Goal: Navigation & Orientation: Find specific page/section

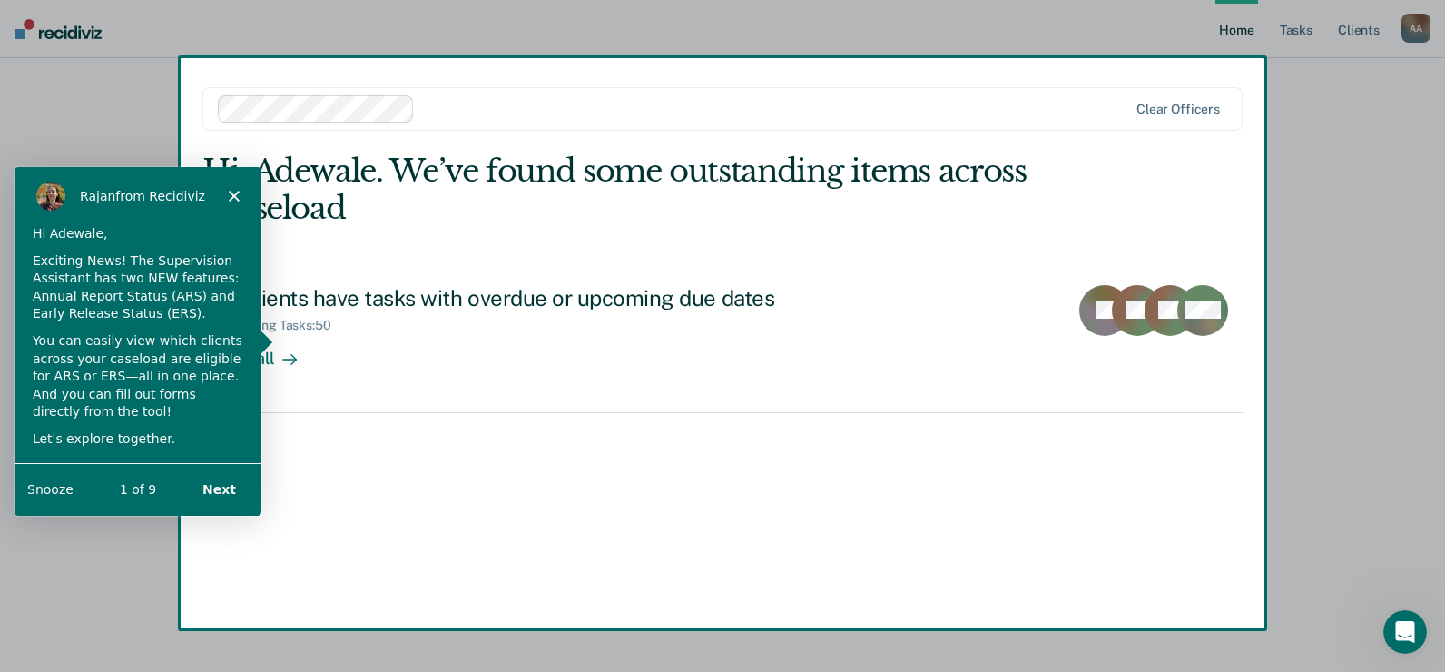
click at [229, 486] on button "Next" at bounding box center [218, 487] width 70 height 37
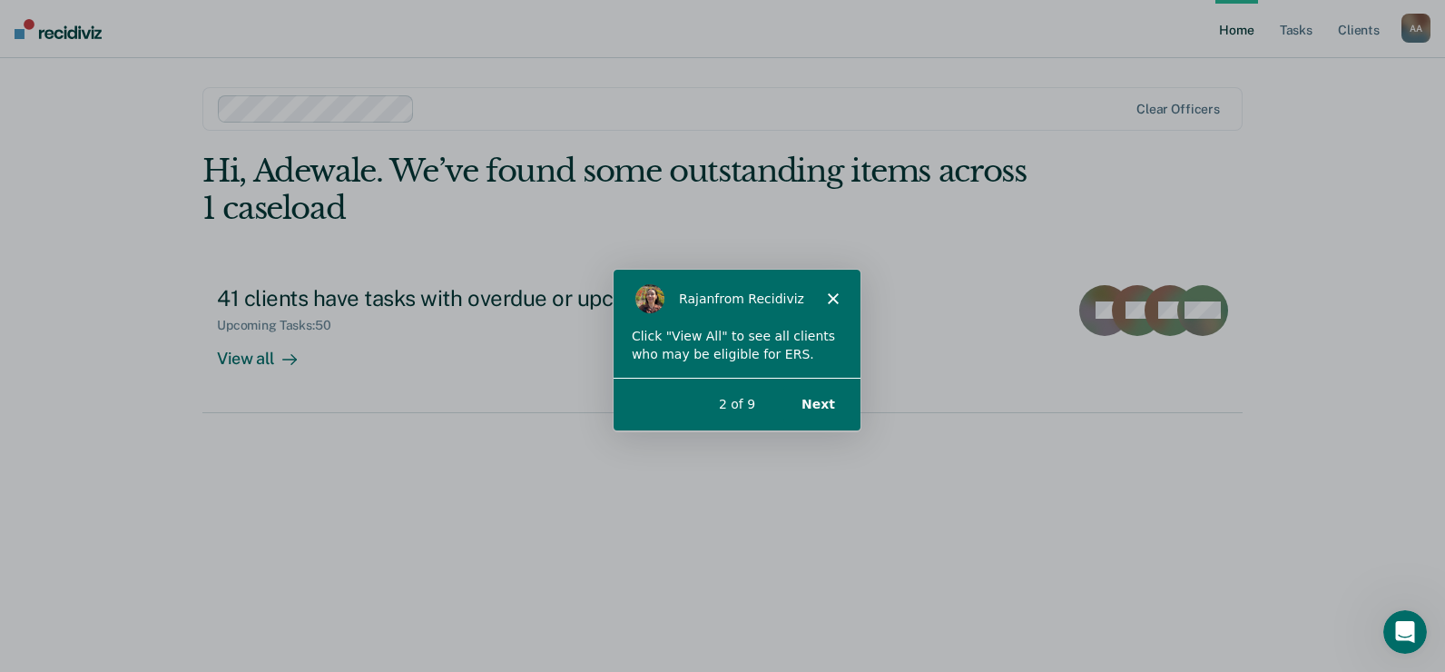
click at [819, 400] on button "Next" at bounding box center [817, 403] width 70 height 37
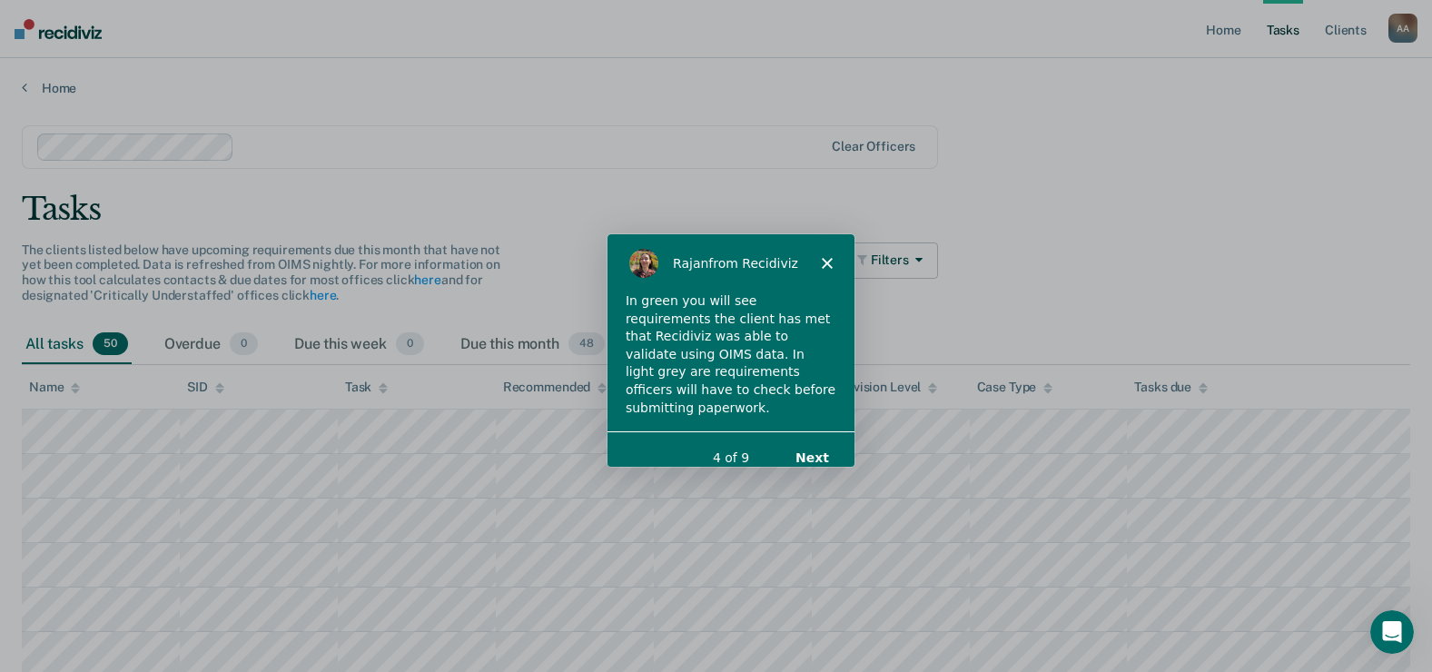
click at [806, 438] on button "Next" at bounding box center [810, 456] width 70 height 37
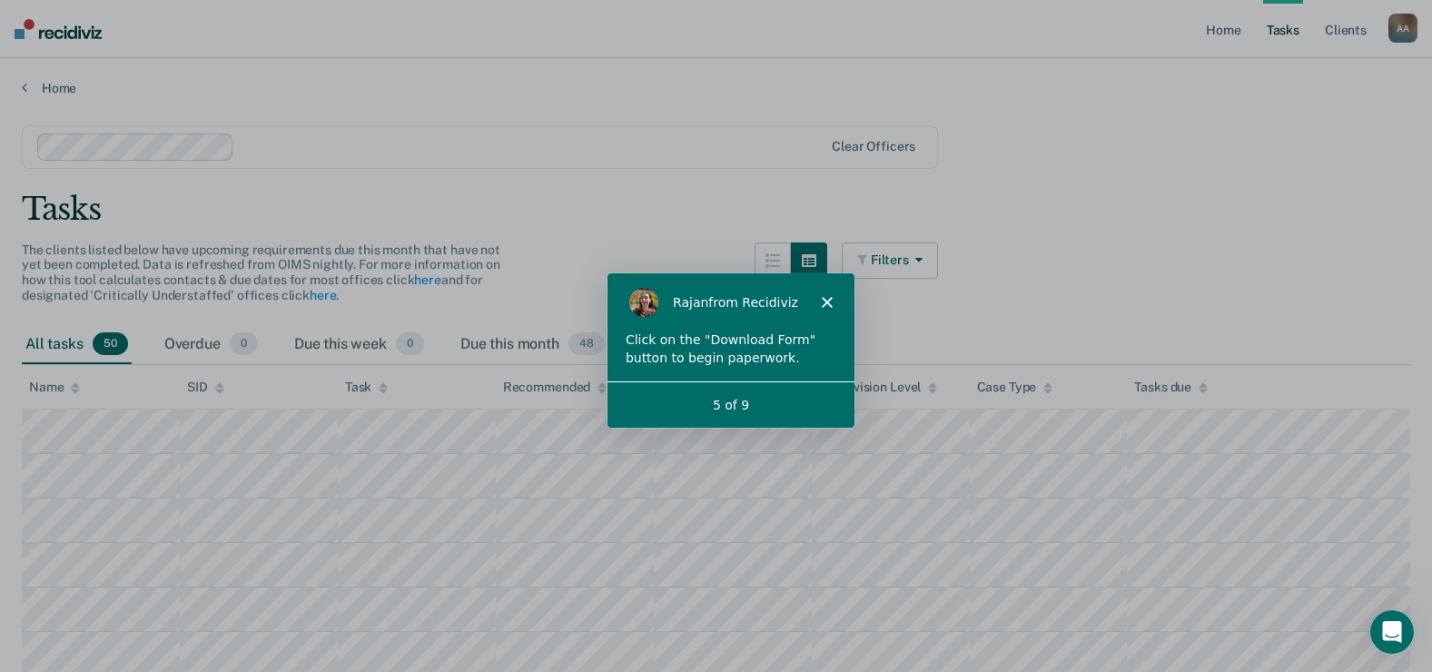
click at [922, 253] on icon "button" at bounding box center [915, 259] width 15 height 13
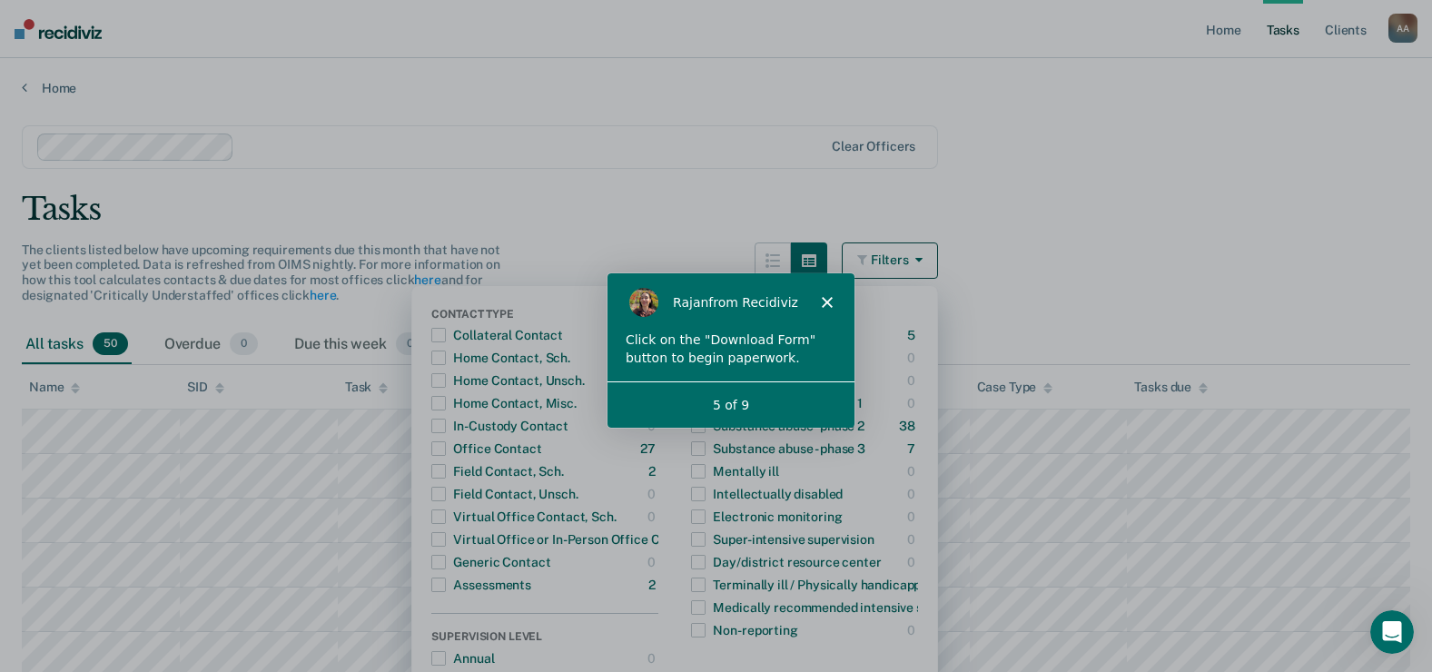
click at [922, 253] on icon "button" at bounding box center [915, 259] width 15 height 13
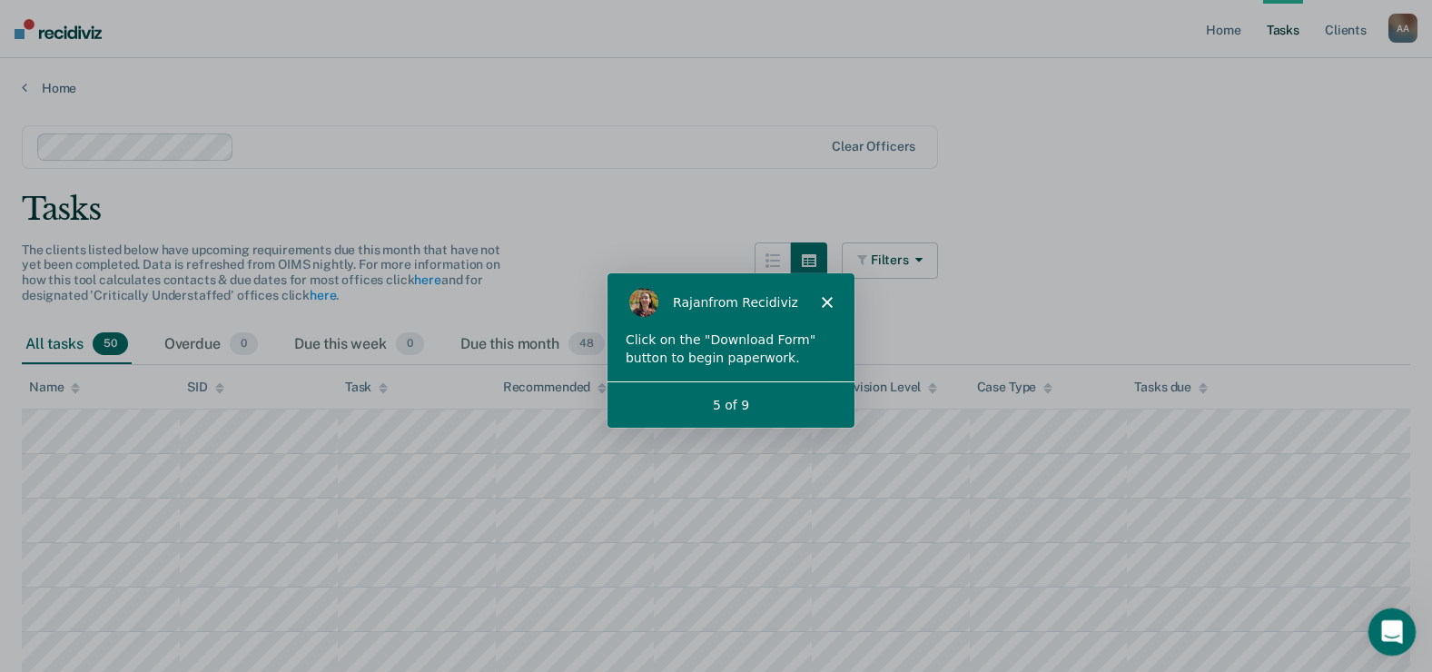
click at [1403, 625] on div "Open Intercom Messenger" at bounding box center [1389, 629] width 60 height 60
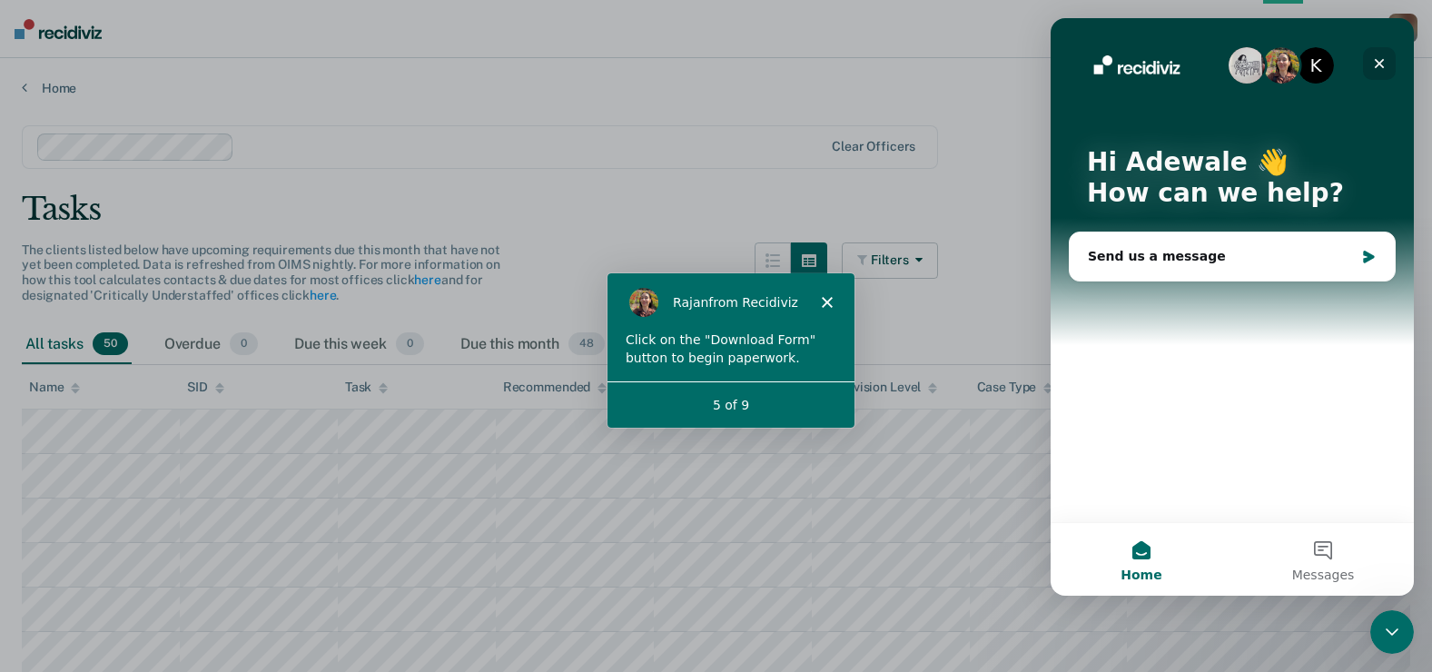
click at [1376, 67] on icon "Close" at bounding box center [1379, 64] width 10 height 10
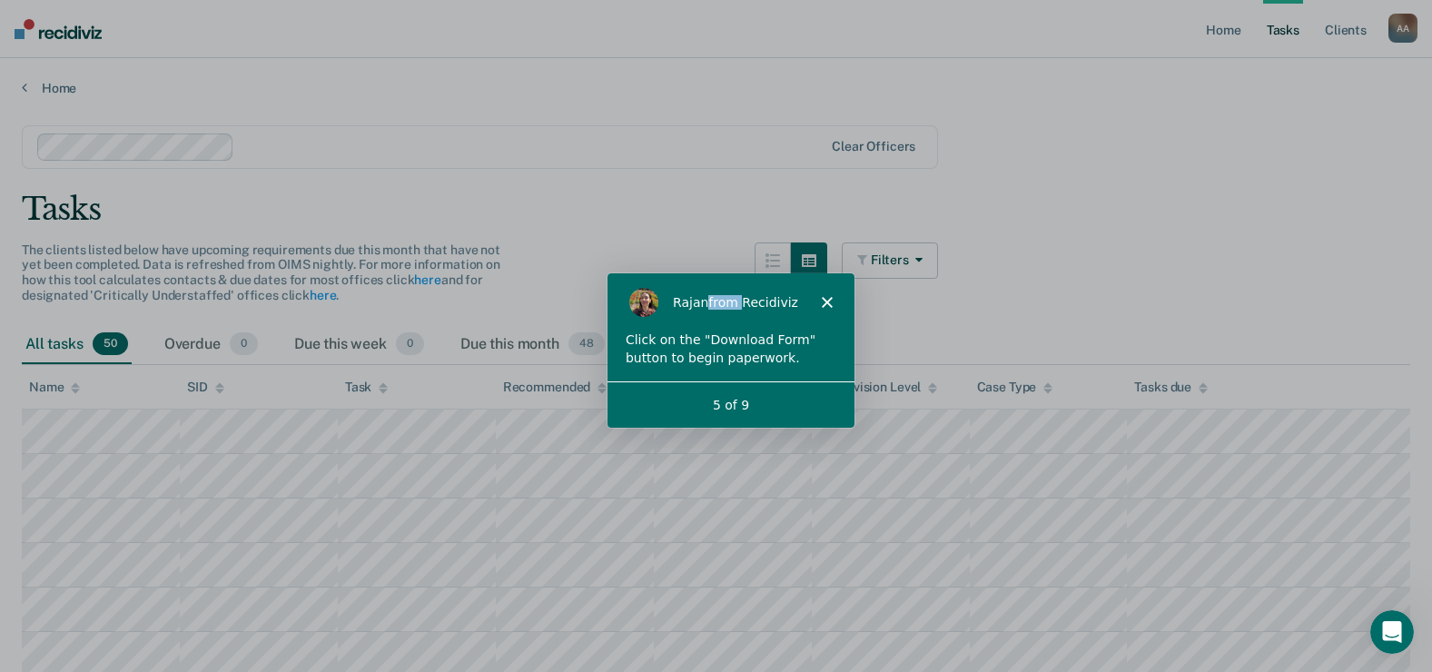
drag, startPoint x: 699, startPoint y: 290, endPoint x: 728, endPoint y: 284, distance: 29.6
click at [728, 284] on div "Rajan from Recidiviz" at bounding box center [728, 300] width 247 height 58
drag, startPoint x: 123, startPoint y: 13, endPoint x: 683, endPoint y: 230, distance: 600.6
drag, startPoint x: 782, startPoint y: 282, endPoint x: 782, endPoint y: 266, distance: 16.4
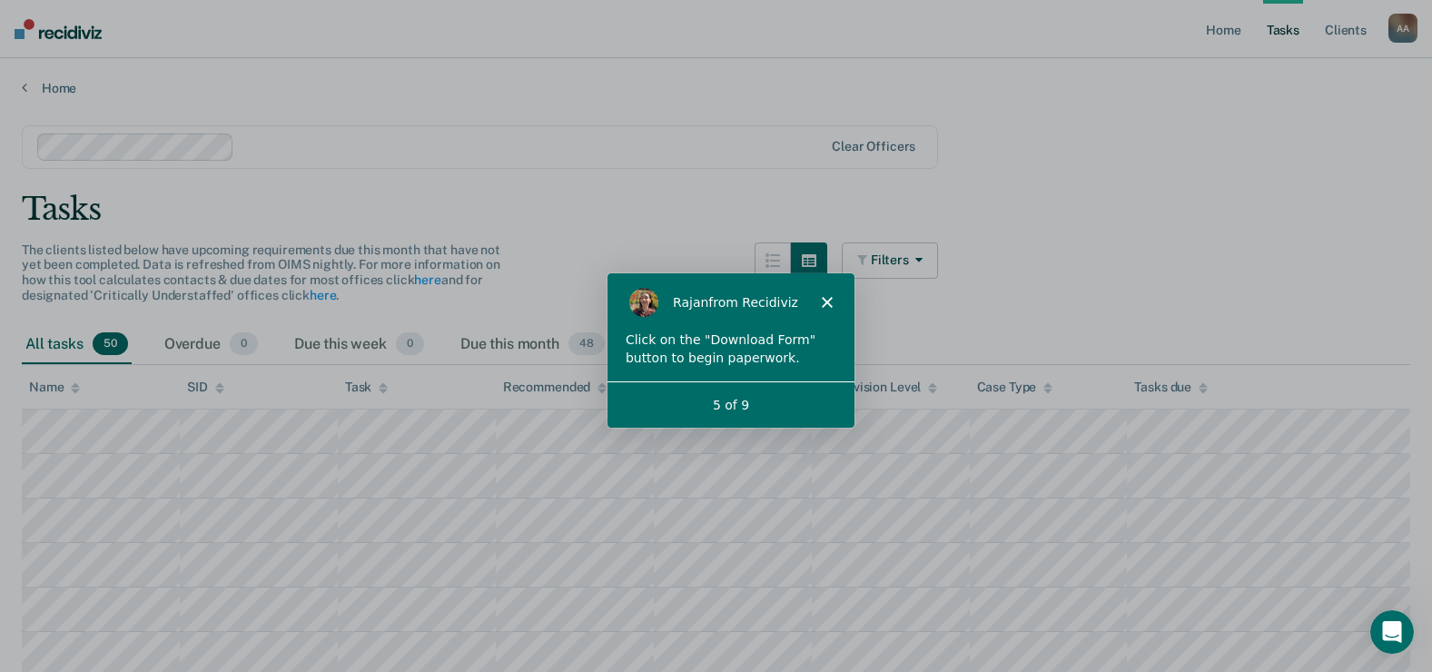
click html "Rajan from Recidiviz Click on the "Download Form" button to begin paperwork. 5 …"
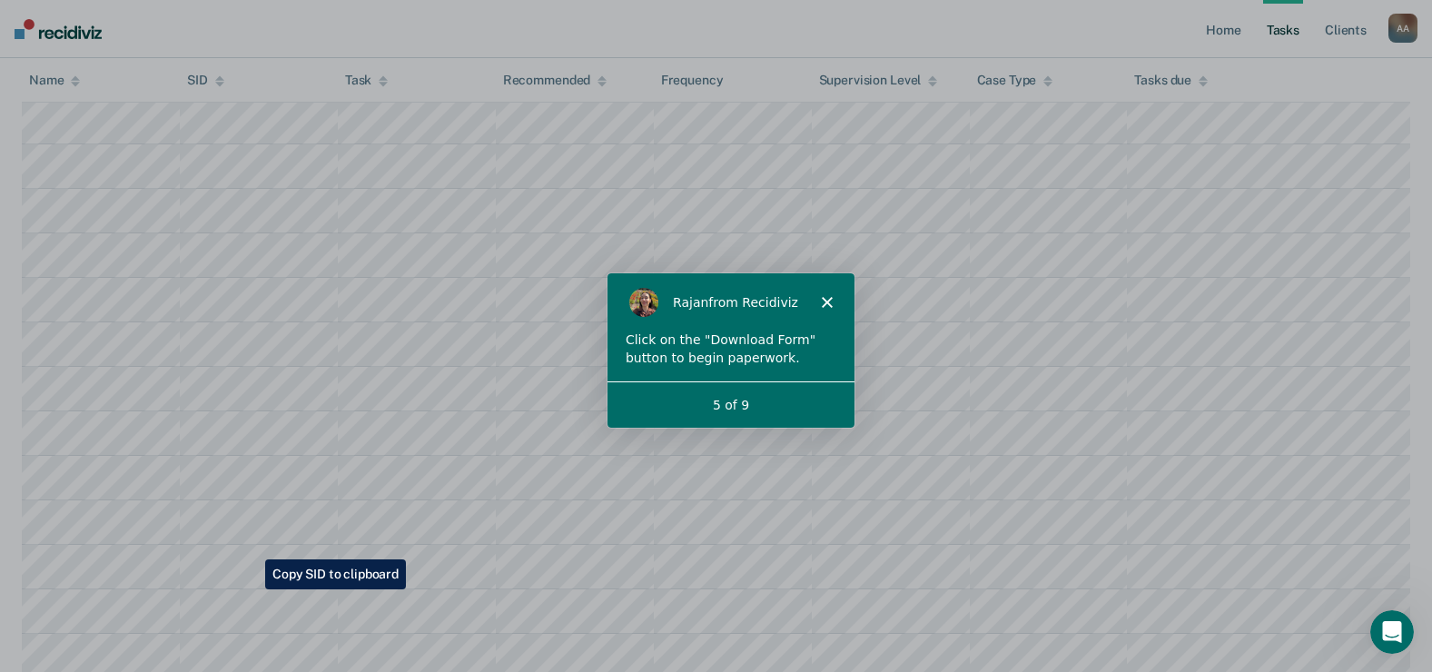
scroll to position [182, 0]
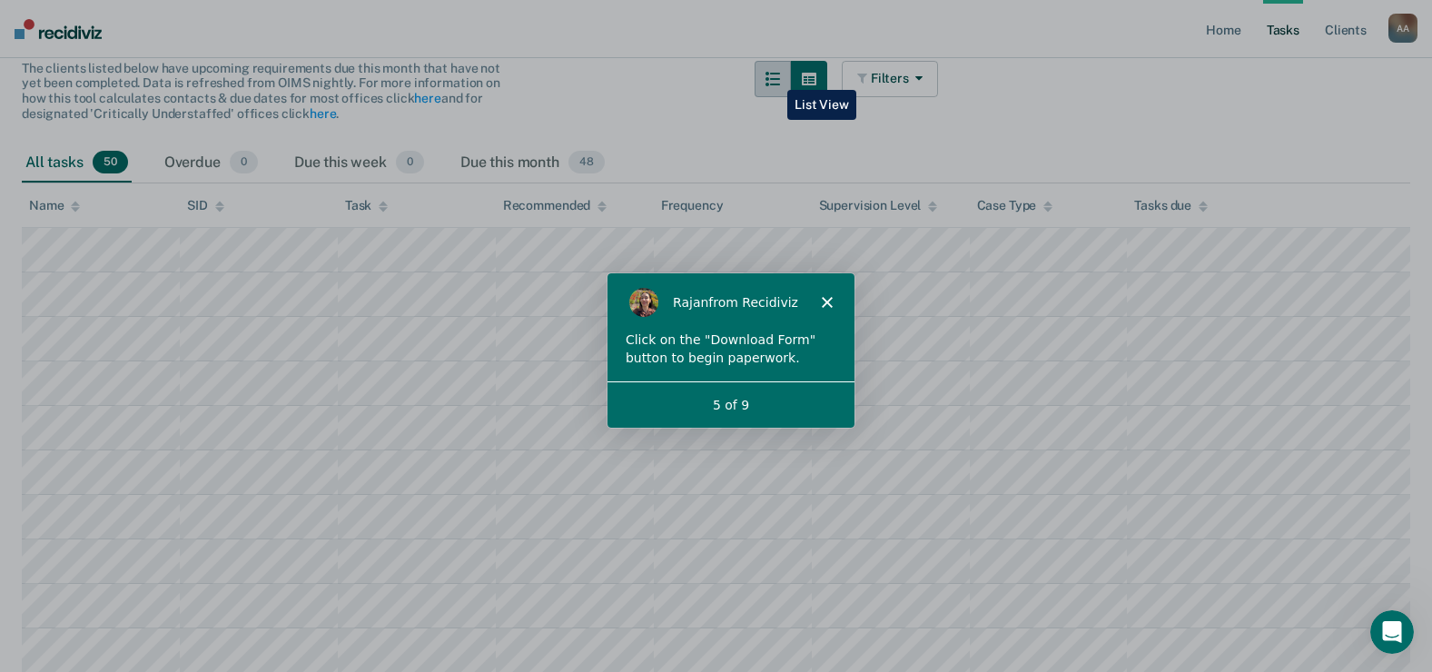
click at [773, 76] on button "button" at bounding box center [772, 79] width 36 height 36
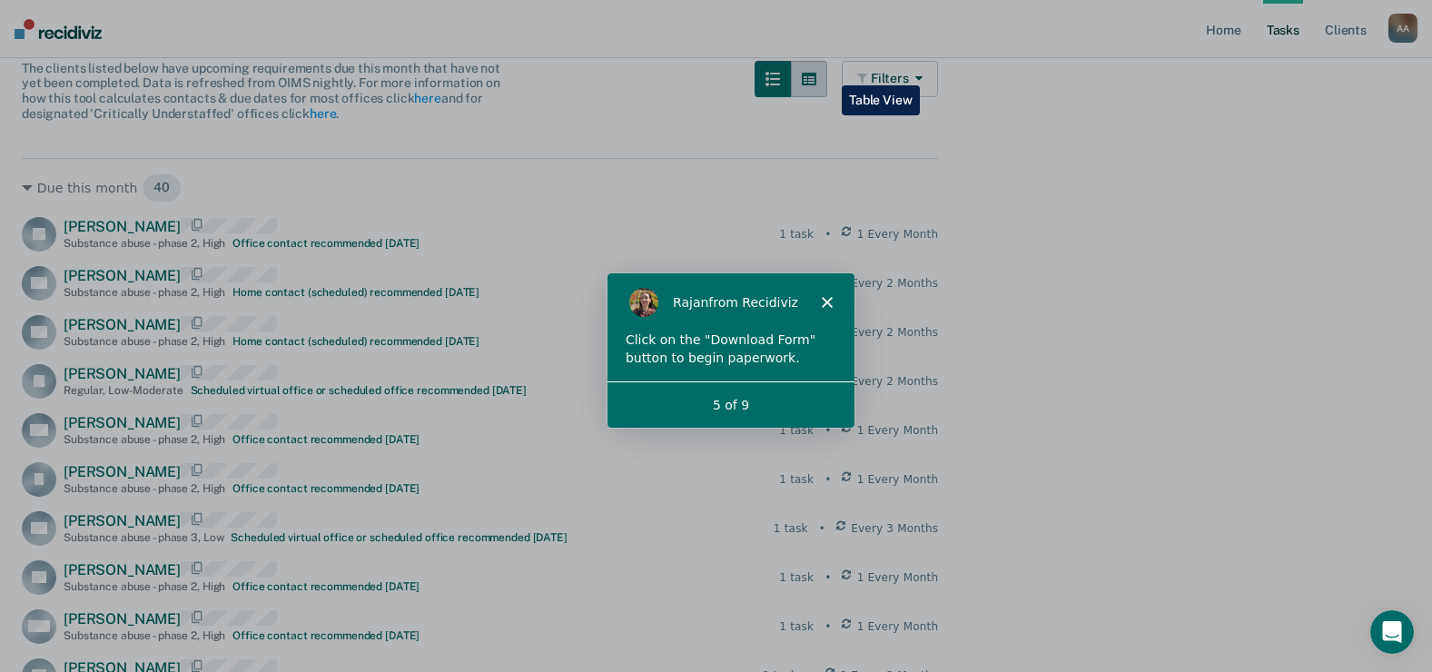
click at [827, 72] on button "button" at bounding box center [809, 79] width 36 height 36
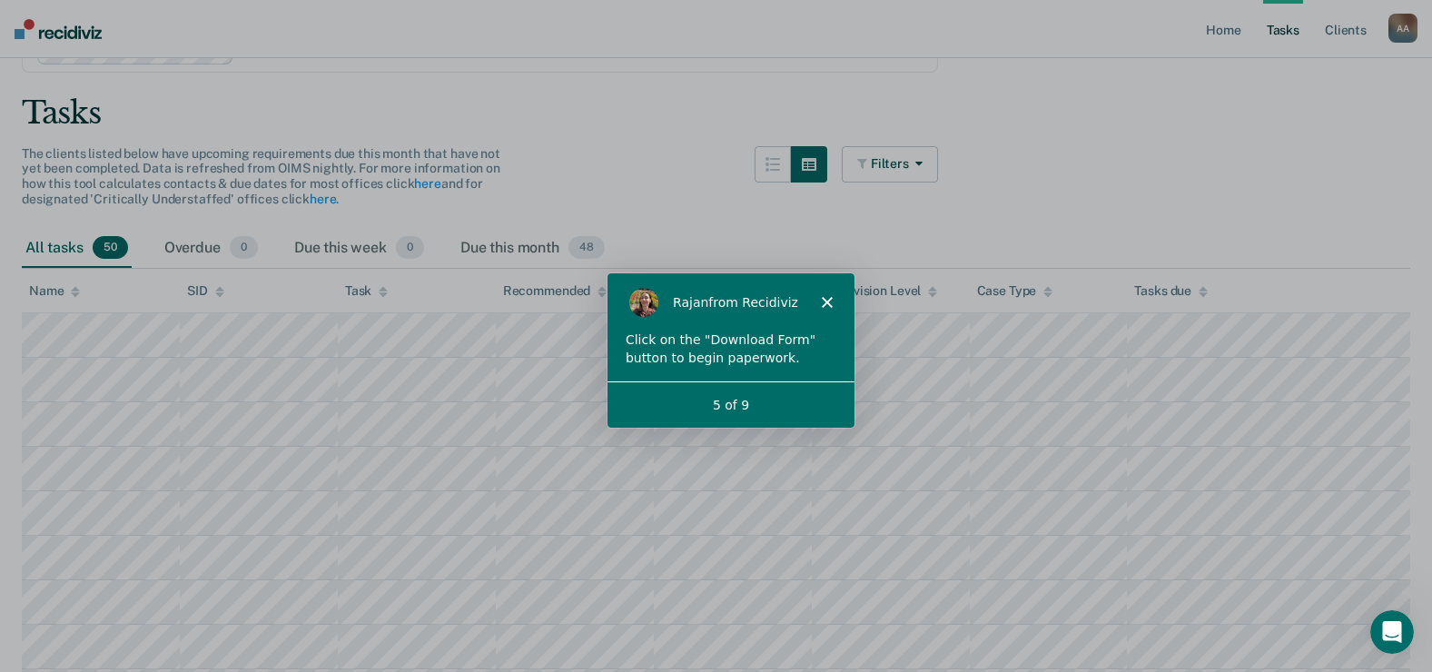
scroll to position [91, 0]
click at [320, 200] on link "here" at bounding box center [323, 204] width 26 height 15
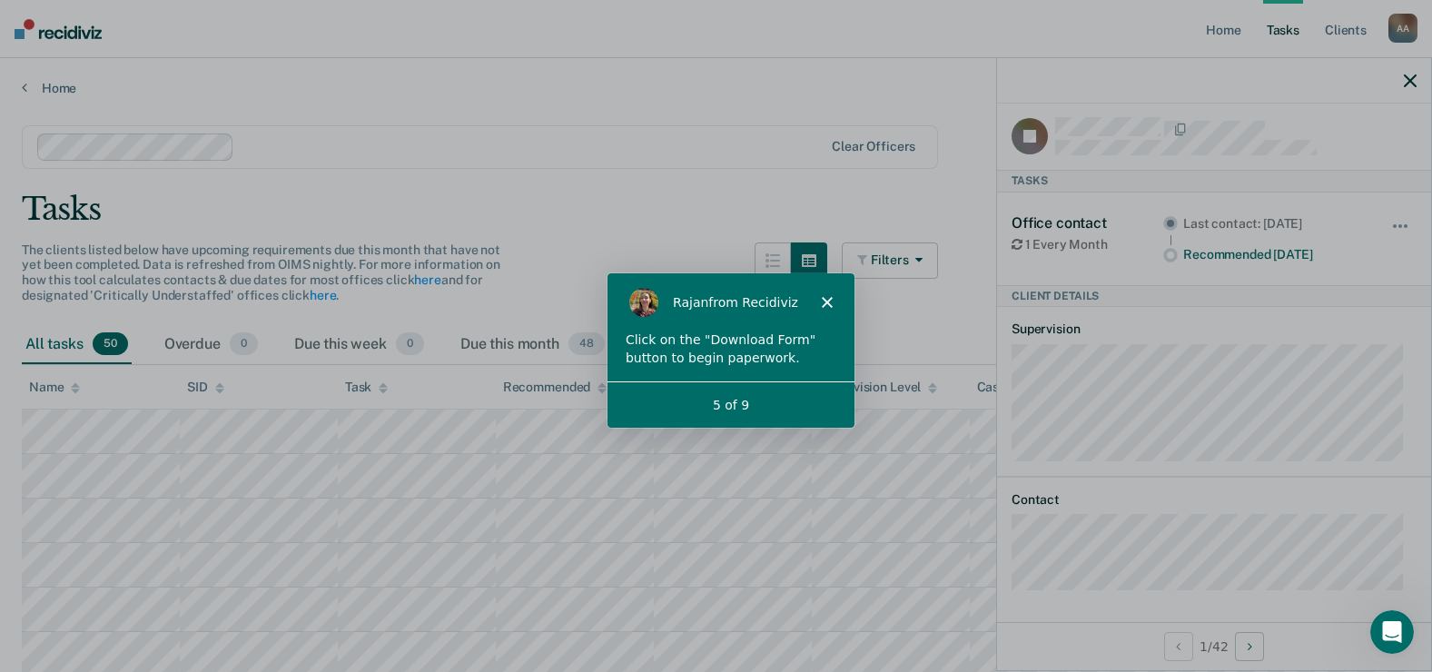
scroll to position [10, 0]
click at [1412, 79] on icon "button" at bounding box center [1409, 80] width 13 height 13
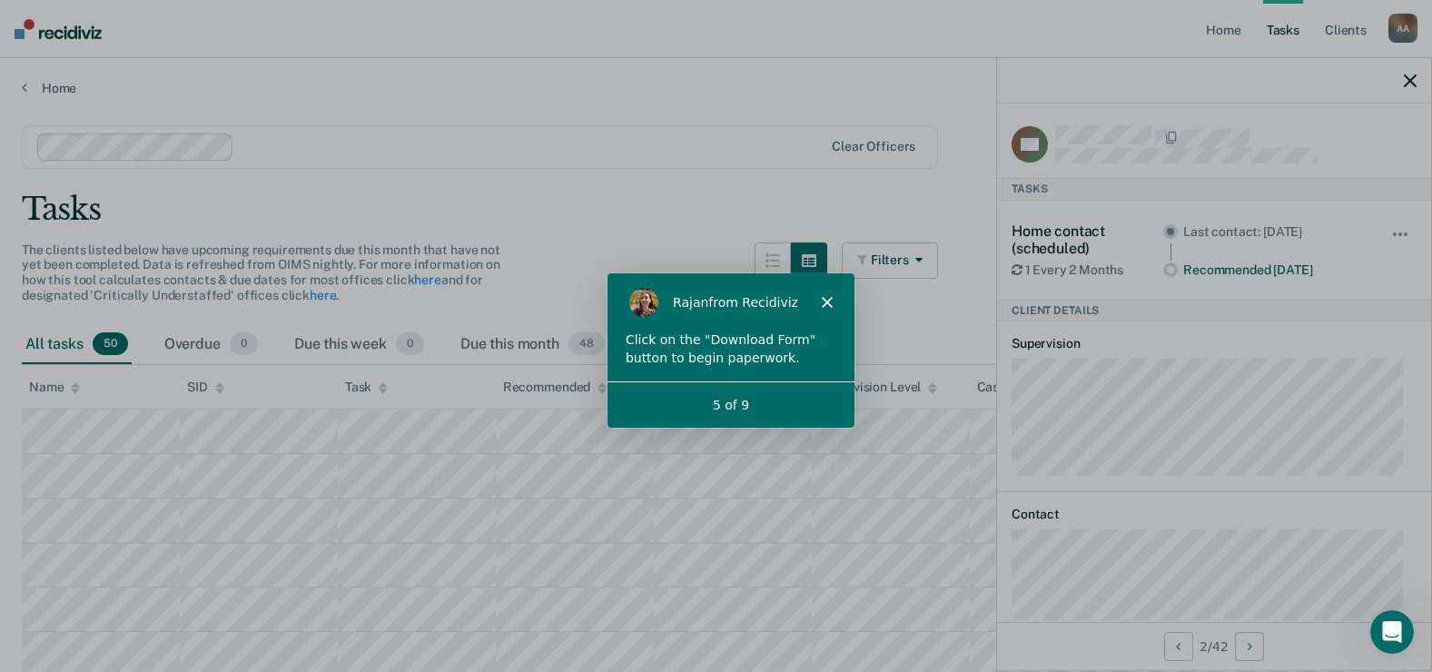
click at [1407, 71] on div at bounding box center [1214, 80] width 434 height 45
click at [1412, 78] on icon "button" at bounding box center [1409, 80] width 13 height 13
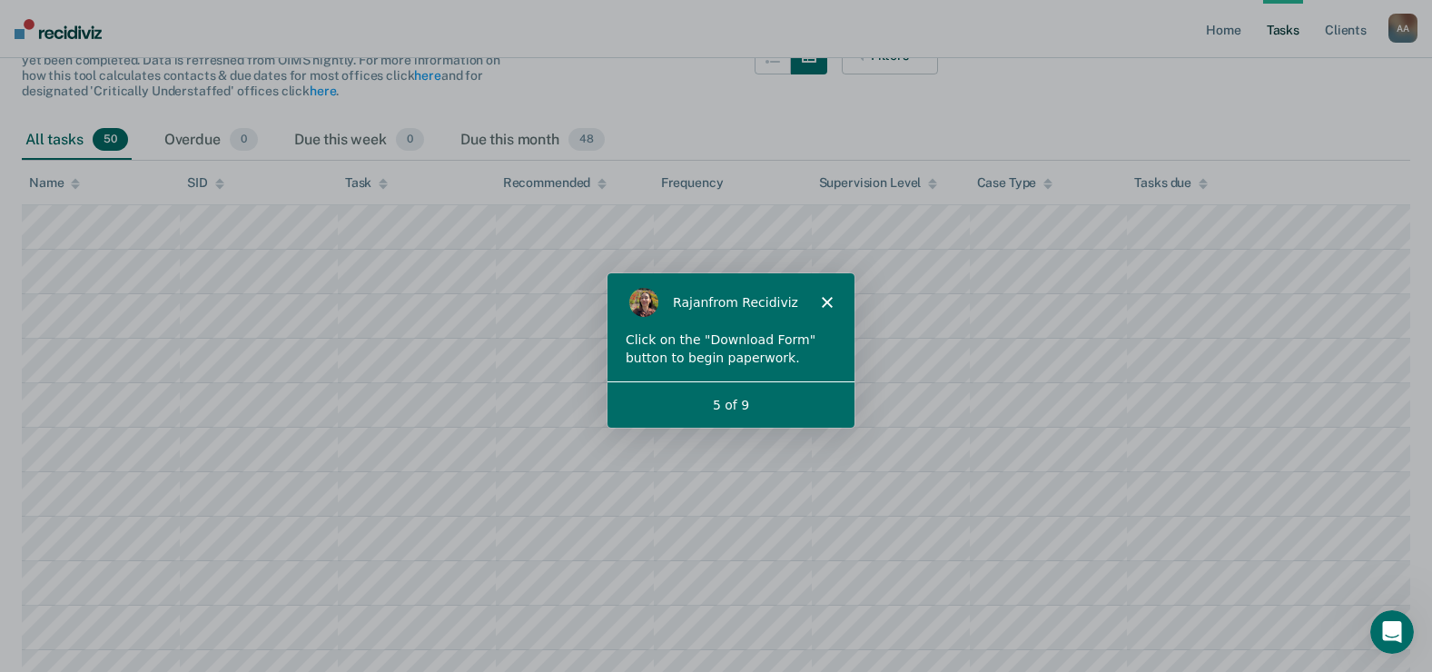
scroll to position [208, 0]
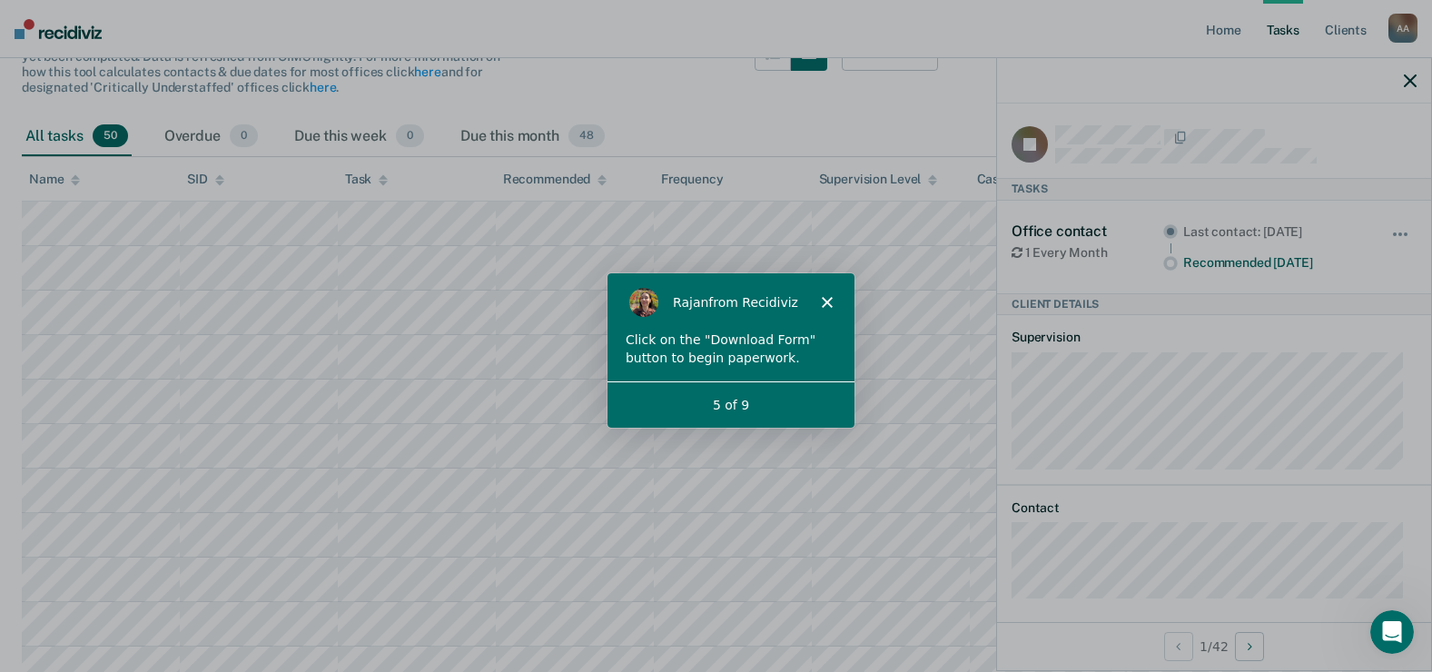
click at [1413, 76] on icon "button" at bounding box center [1409, 80] width 13 height 13
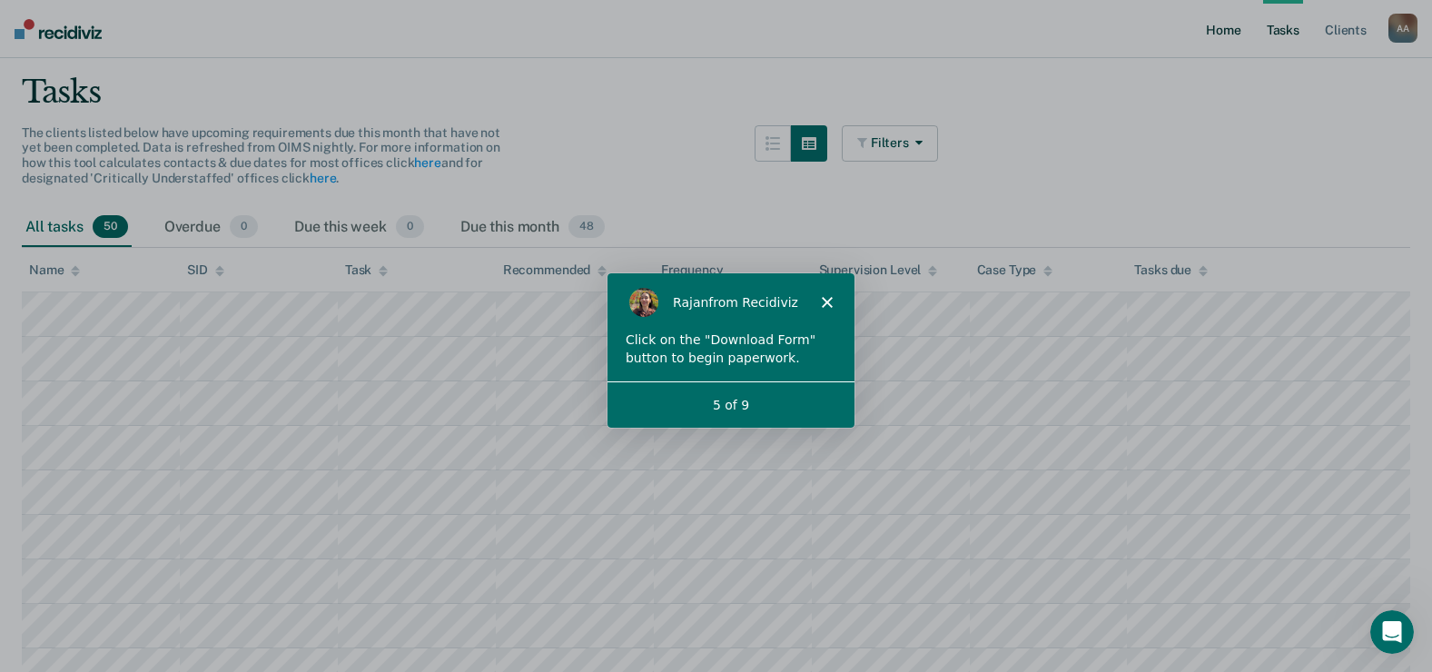
scroll to position [0, 0]
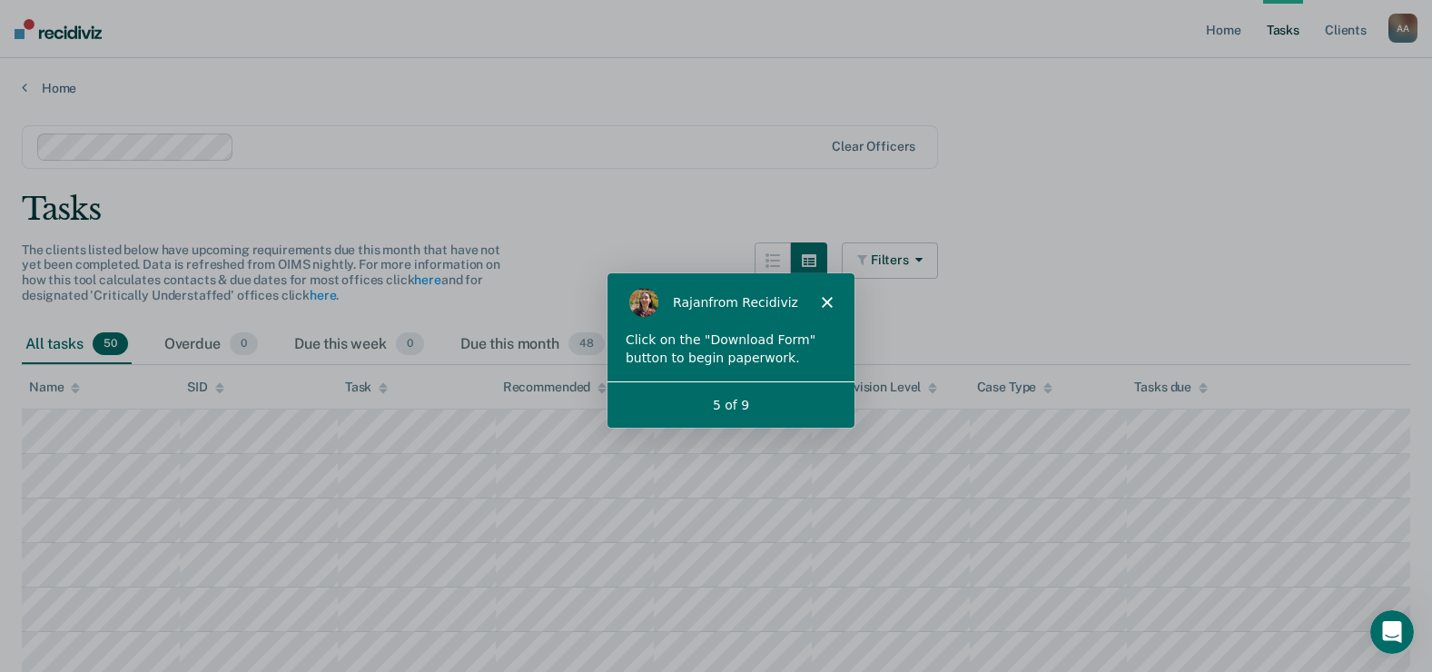
drag, startPoint x: 1071, startPoint y: 409, endPoint x: 743, endPoint y: 177, distance: 401.7
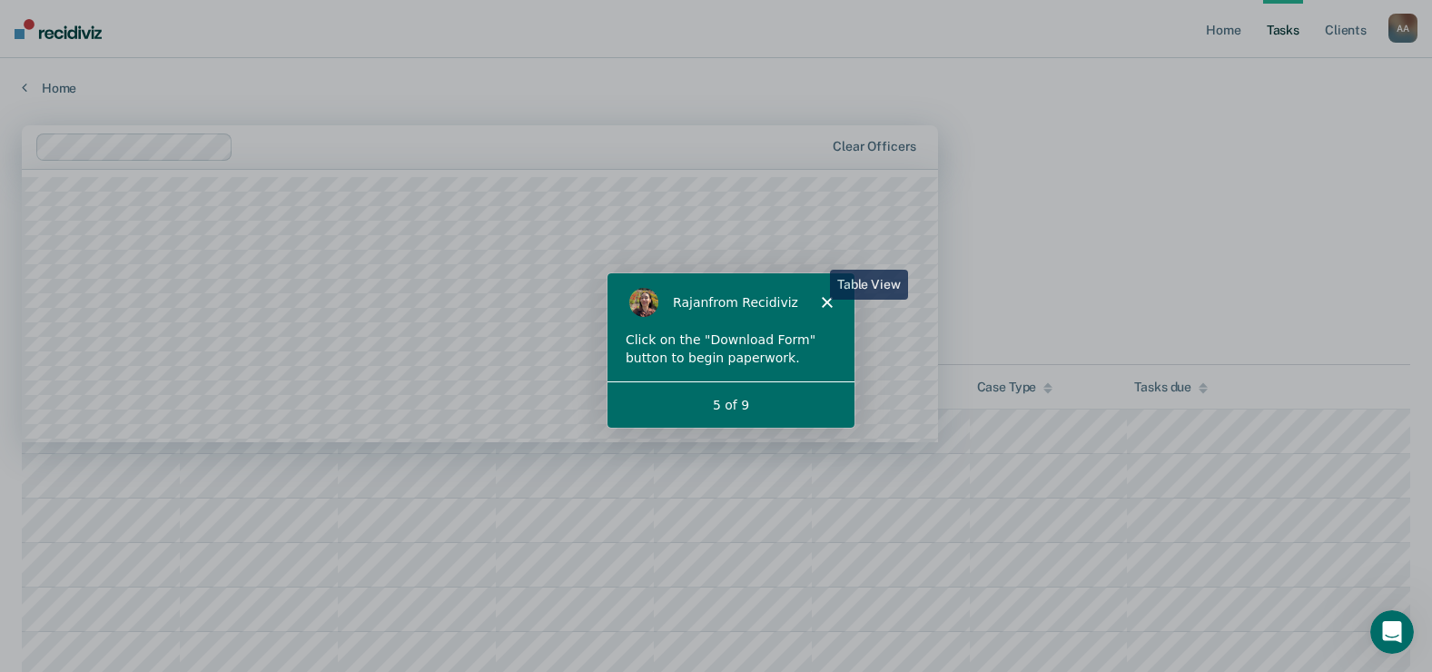
drag, startPoint x: 816, startPoint y: 256, endPoint x: 595, endPoint y: 140, distance: 249.3
click at [595, 140] on div at bounding box center [532, 146] width 583 height 21
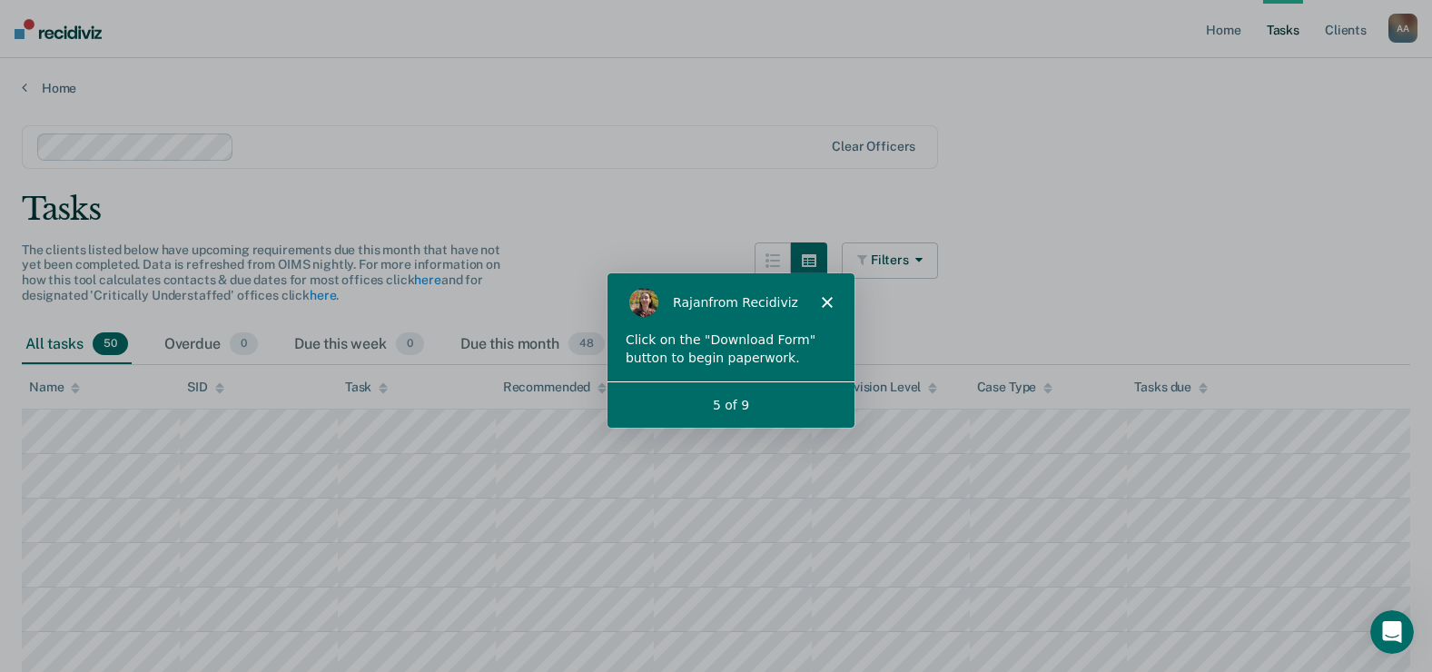
click at [408, 54] on nav "Home Tasks Client s Adewale Akorowosi A A Profile How it works Log Out" at bounding box center [716, 29] width 1432 height 58
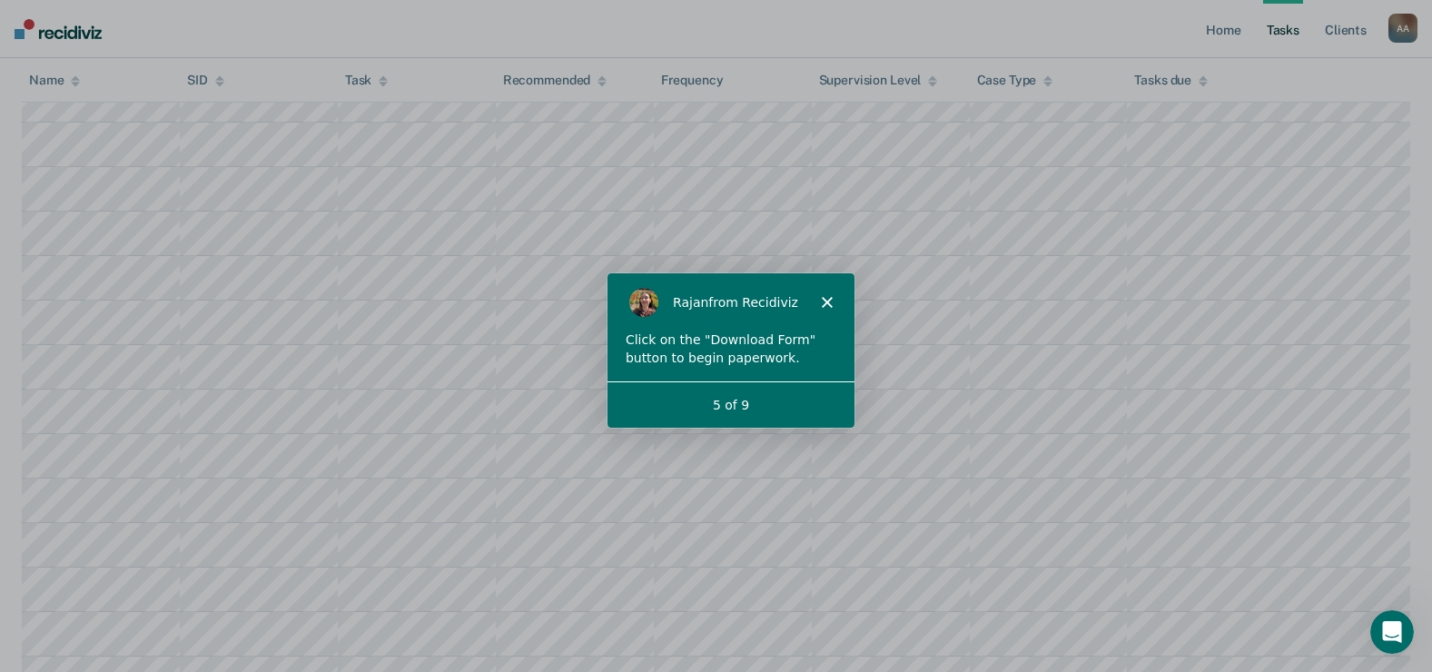
scroll to position [363, 0]
click at [788, 354] on div "Click on the "Download Form" button to begin paperwork." at bounding box center [729, 347] width 211 height 35
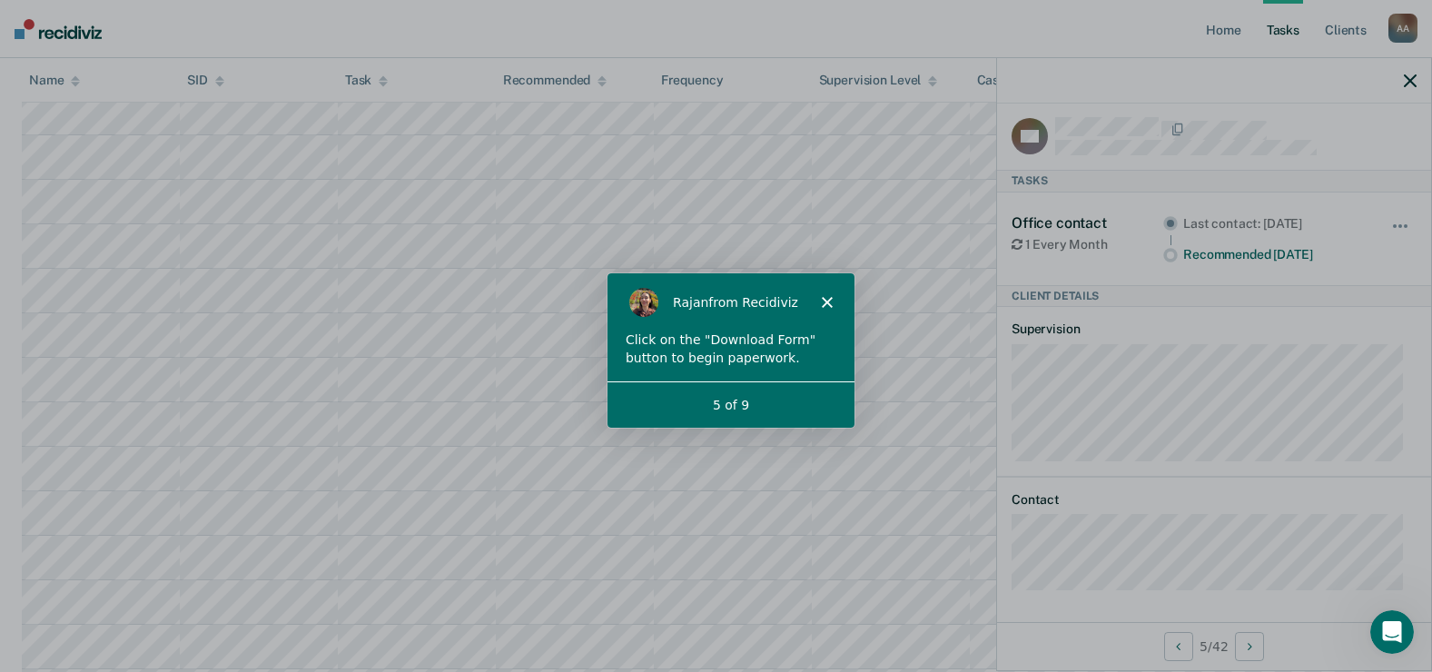
scroll to position [10, 0]
click at [1412, 82] on icon "button" at bounding box center [1409, 80] width 13 height 13
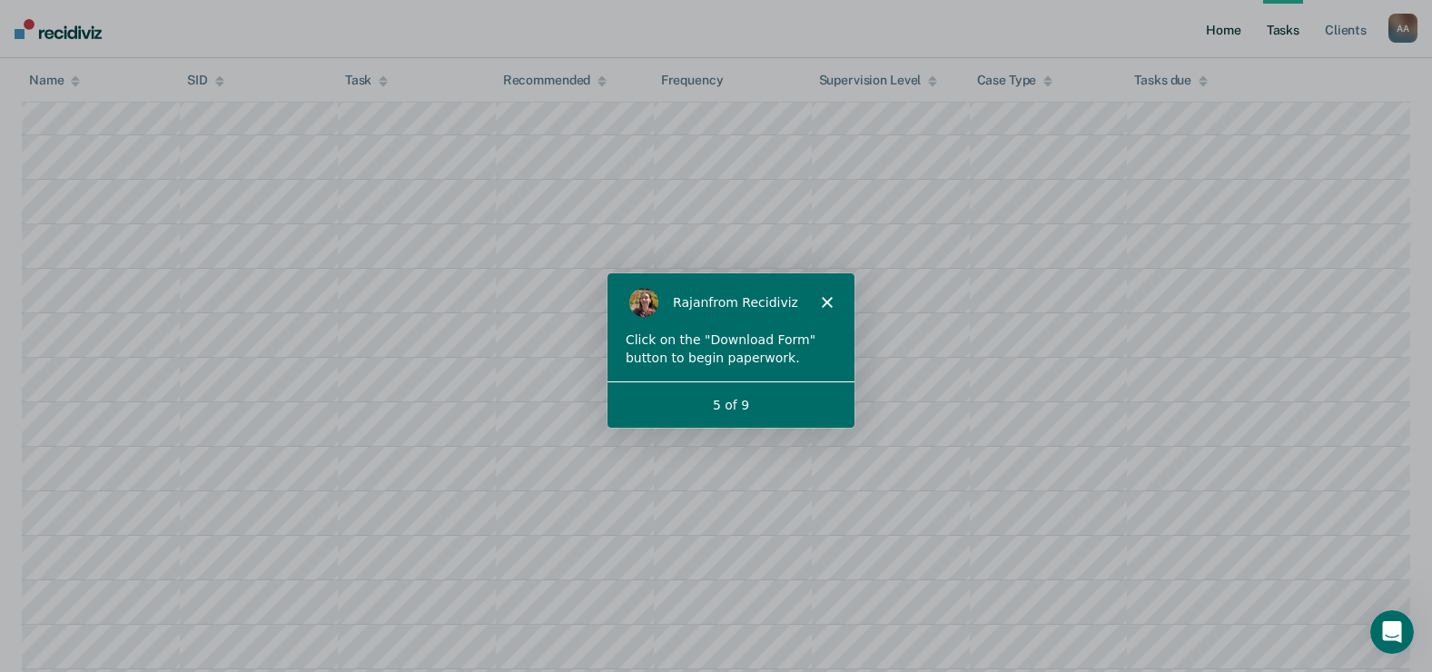
click at [1228, 27] on link "Home" at bounding box center [1223, 29] width 42 height 58
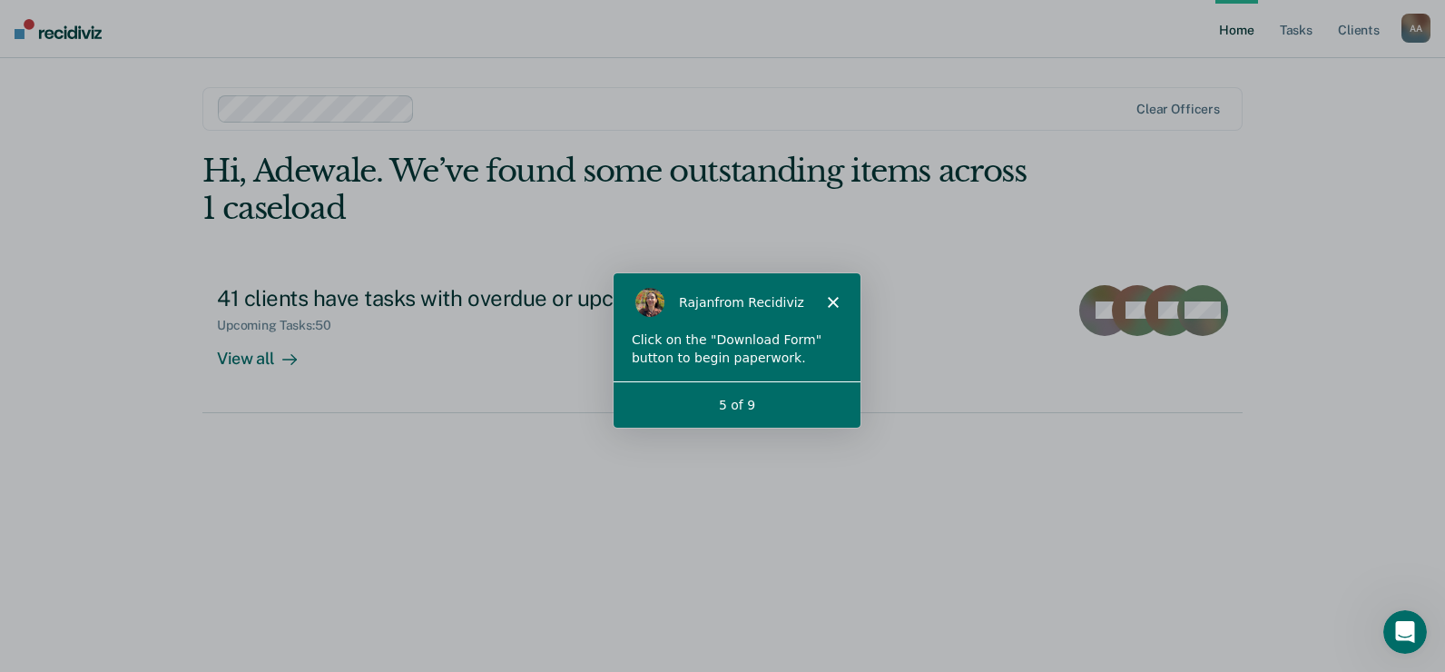
click at [1228, 27] on link "Home" at bounding box center [1236, 29] width 42 height 58
click at [1347, 29] on link "Client s" at bounding box center [1358, 29] width 49 height 58
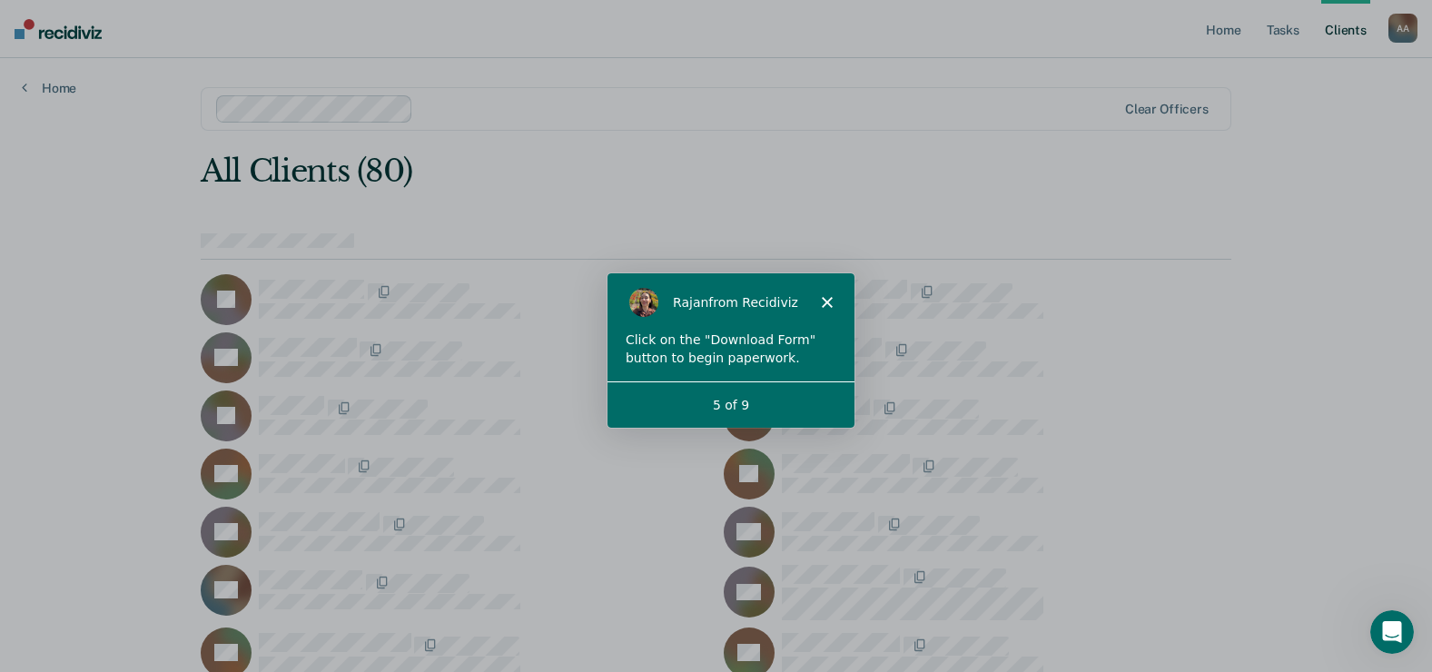
click at [1406, 22] on div "A A" at bounding box center [1402, 28] width 29 height 29
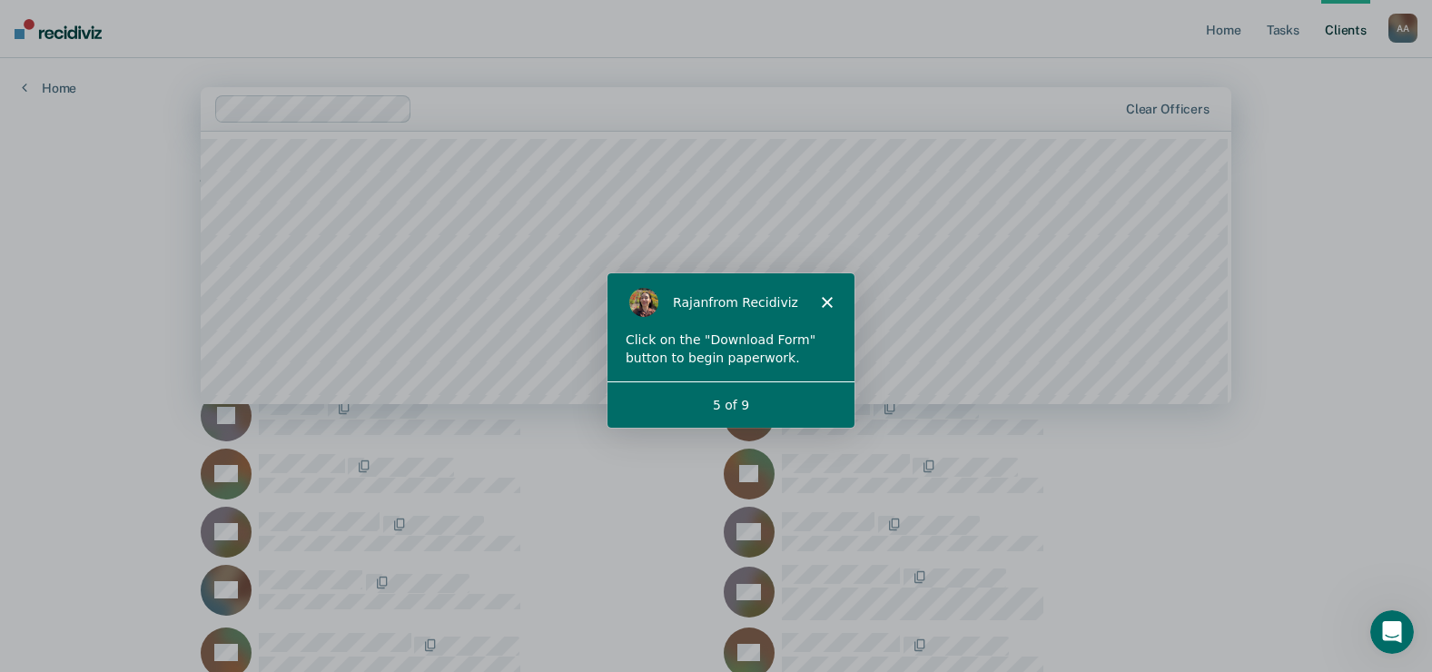
click at [802, 129] on div "Clear officers" at bounding box center [716, 109] width 1030 height 44
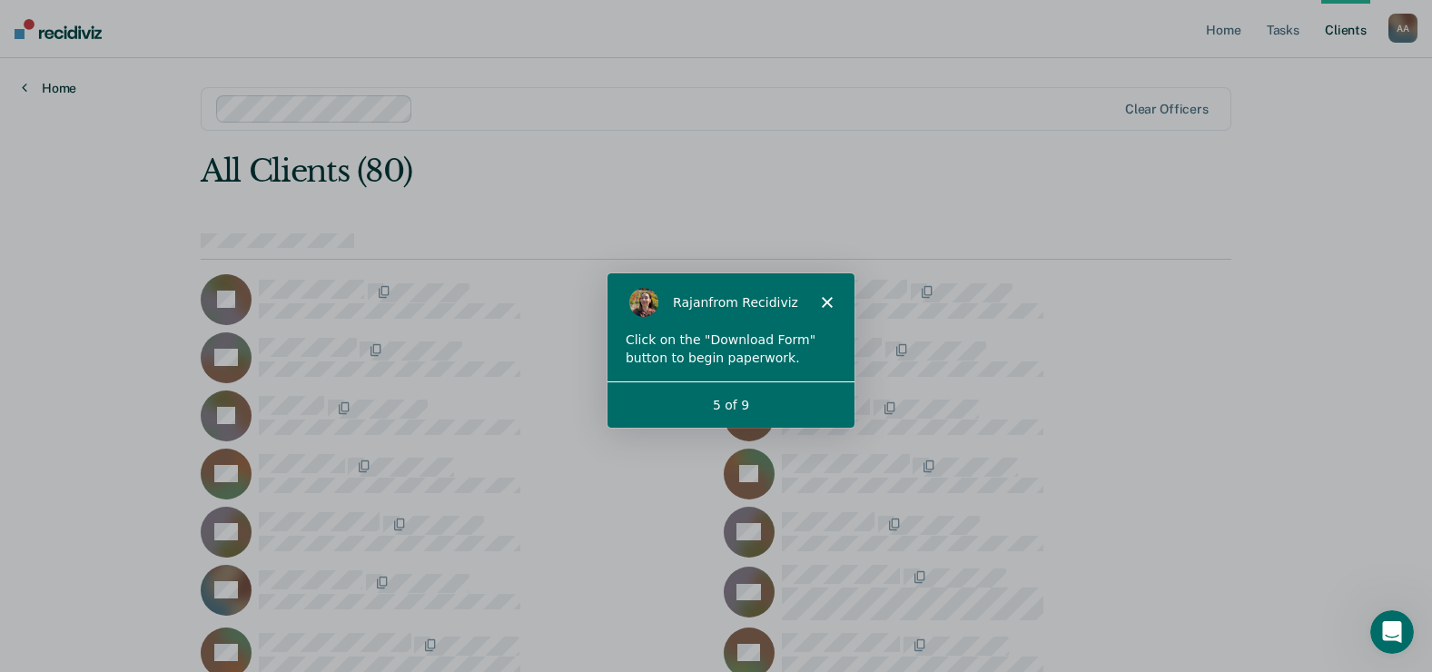
click at [72, 86] on link "Home" at bounding box center [49, 88] width 54 height 16
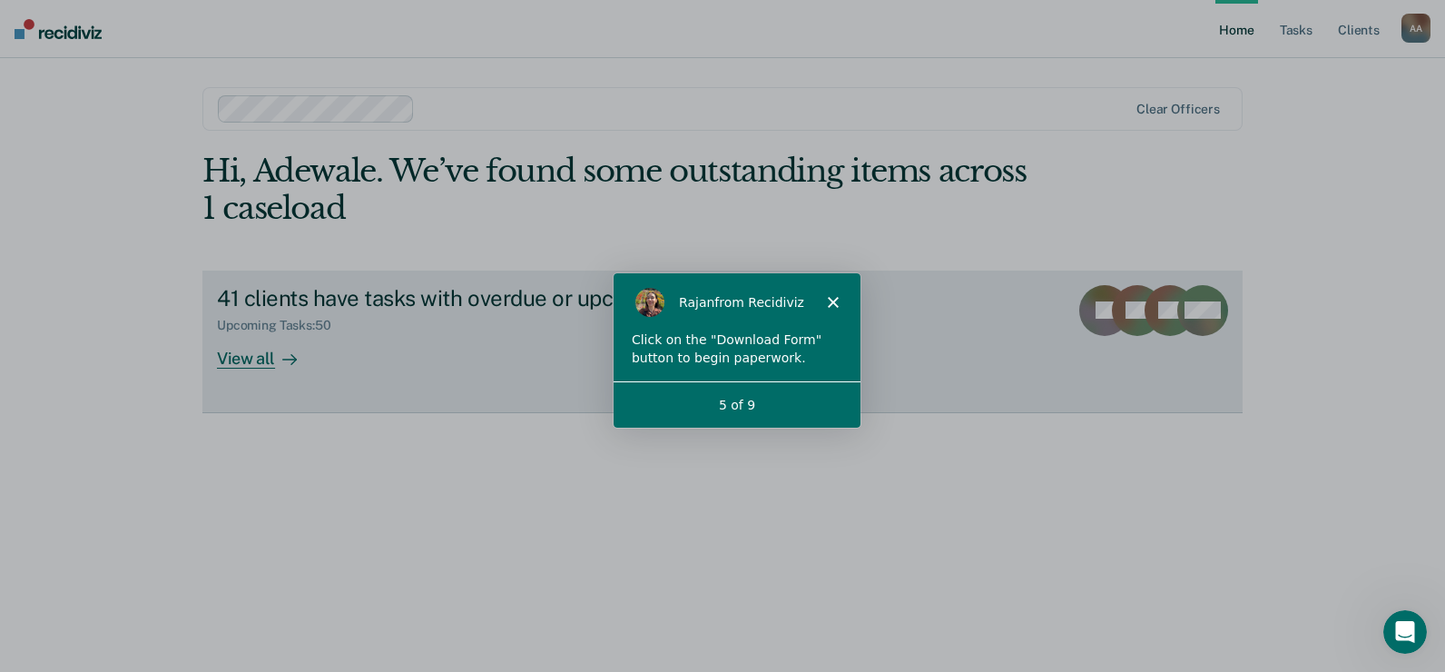
click at [251, 352] on div "View all" at bounding box center [268, 350] width 102 height 35
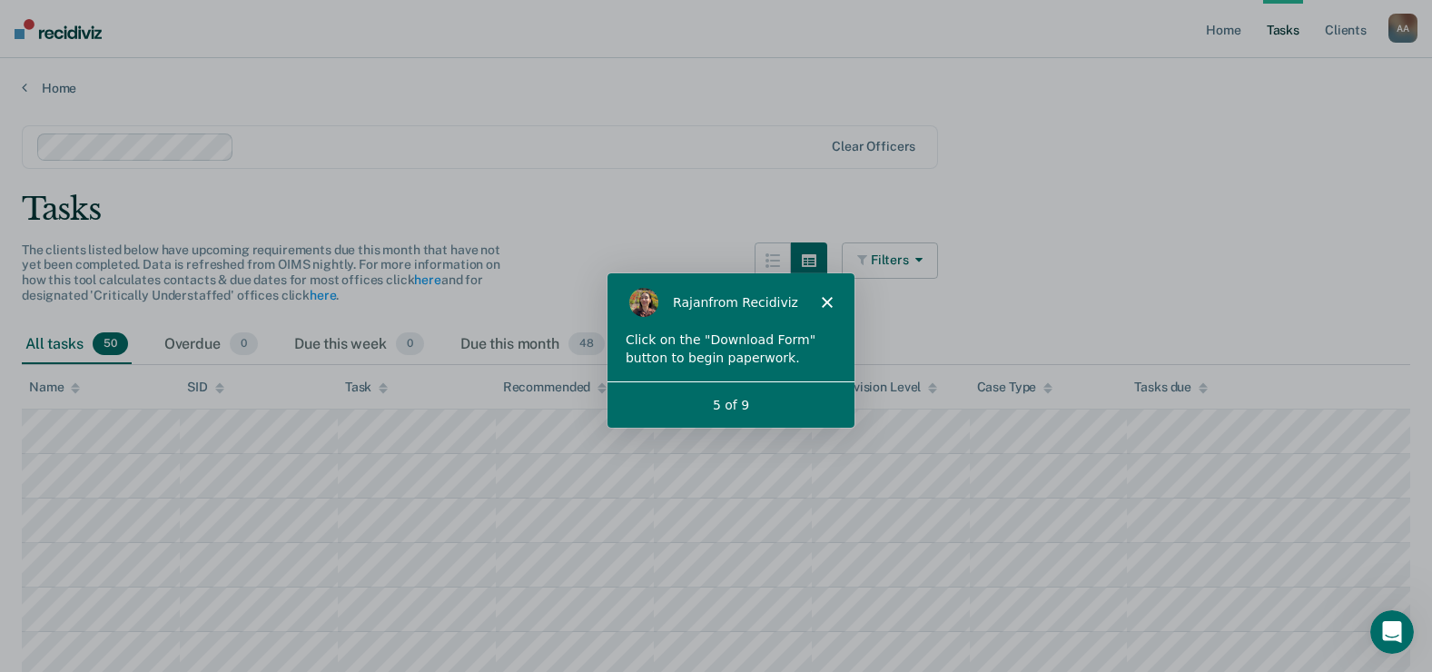
click at [922, 258] on icon "button" at bounding box center [915, 259] width 15 height 13
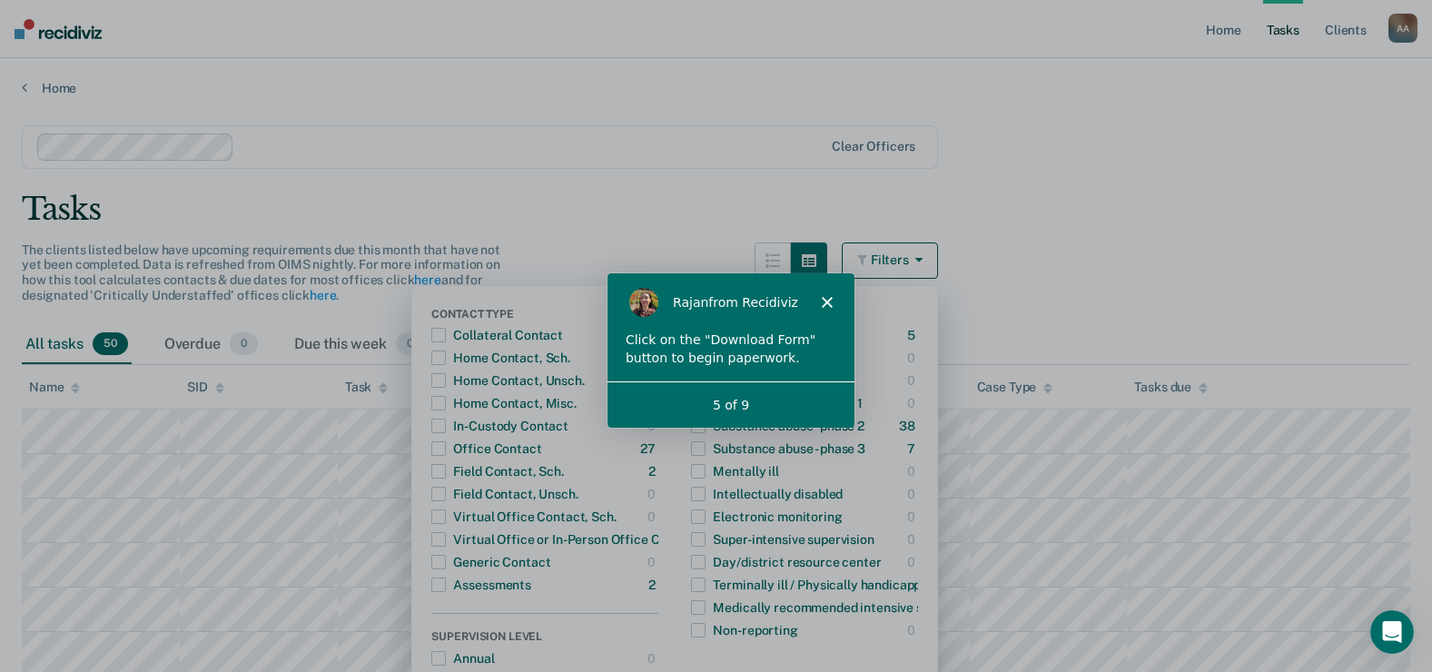
click at [922, 263] on icon "button" at bounding box center [915, 259] width 15 height 13
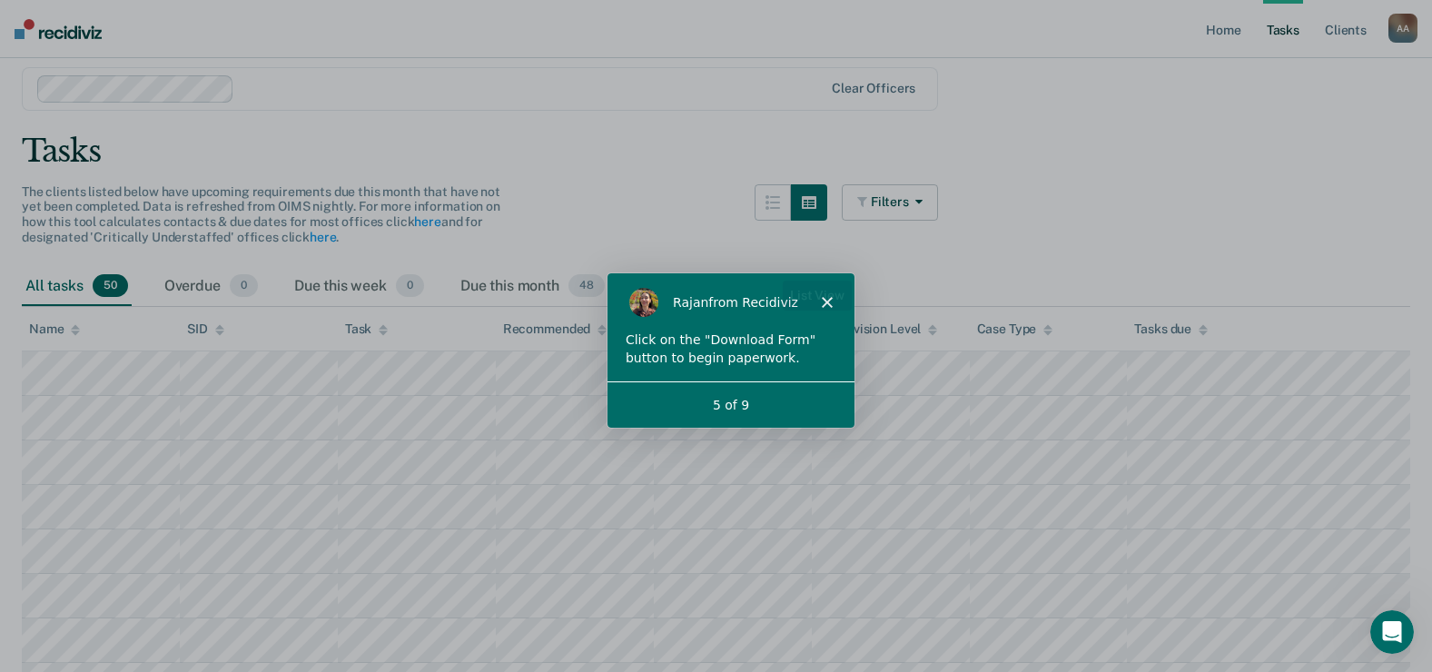
scroll to position [91, 0]
